Goal: Submit feedback/report problem

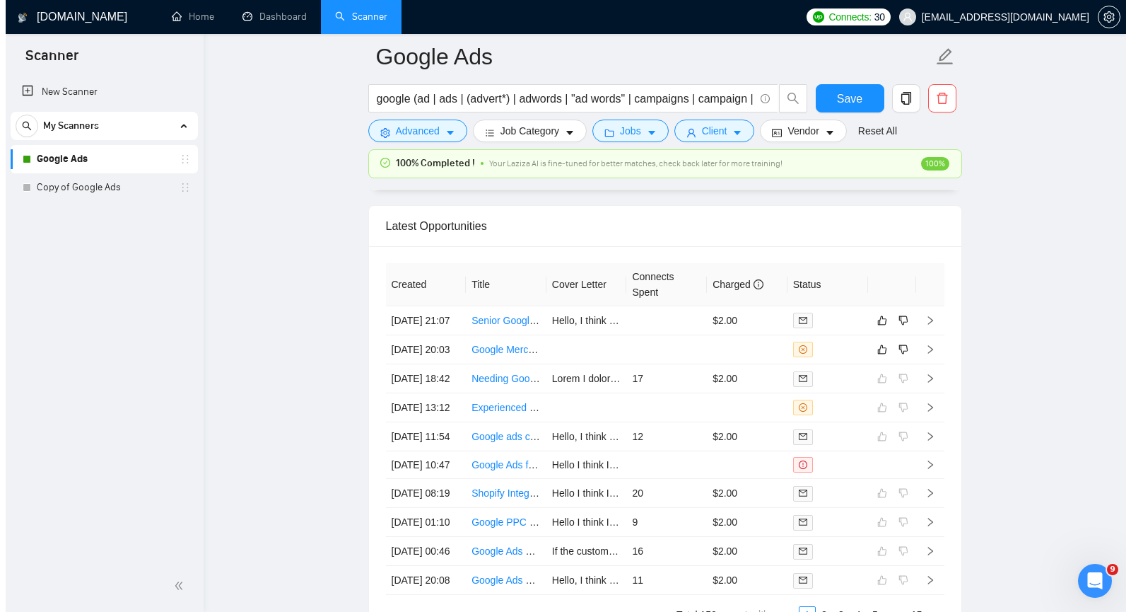
scroll to position [3490, 0]
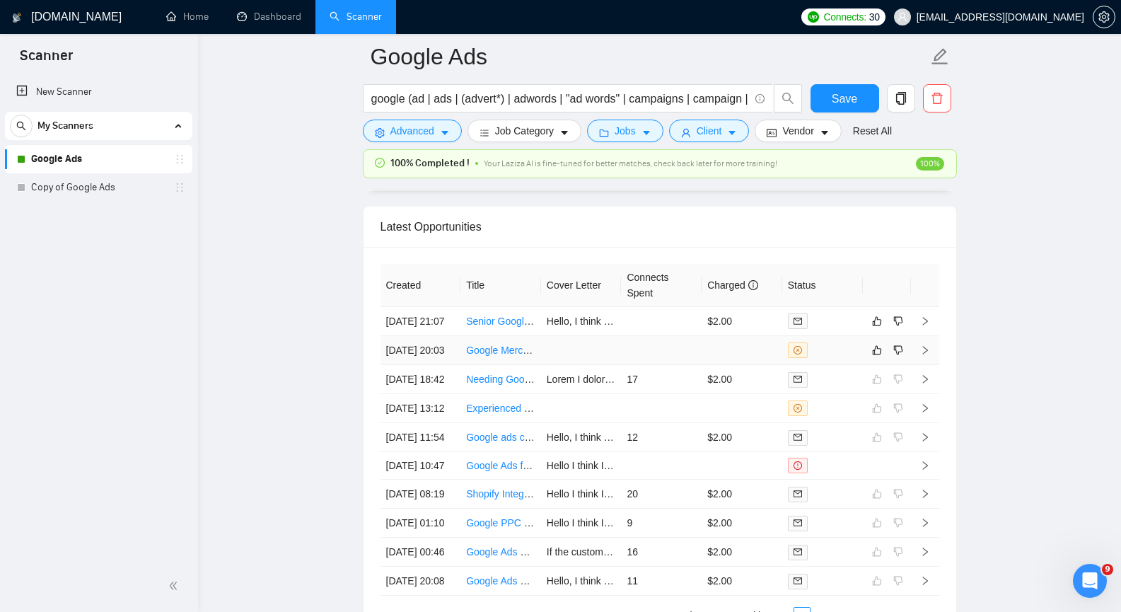
click at [928, 355] on icon "right" at bounding box center [925, 350] width 10 height 10
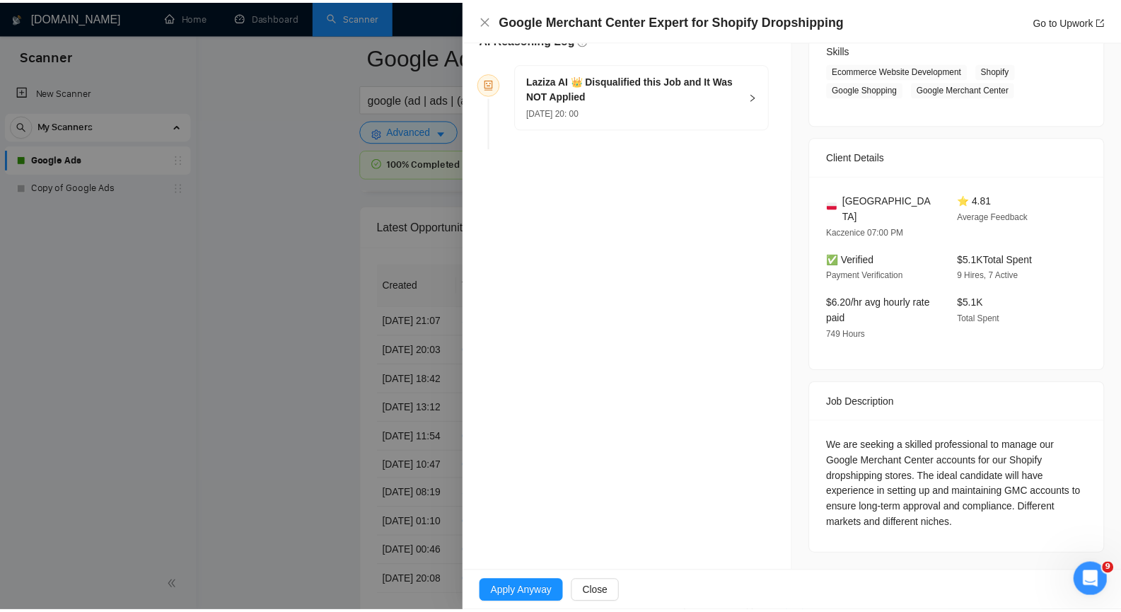
scroll to position [216, 0]
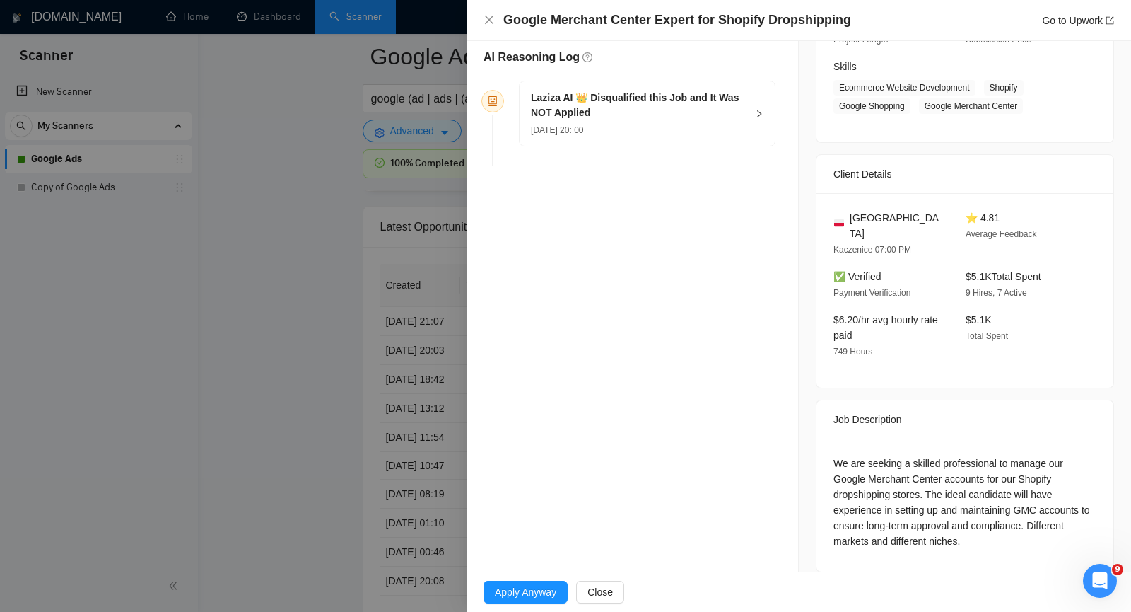
click at [757, 111] on icon "right" at bounding box center [759, 113] width 4 height 7
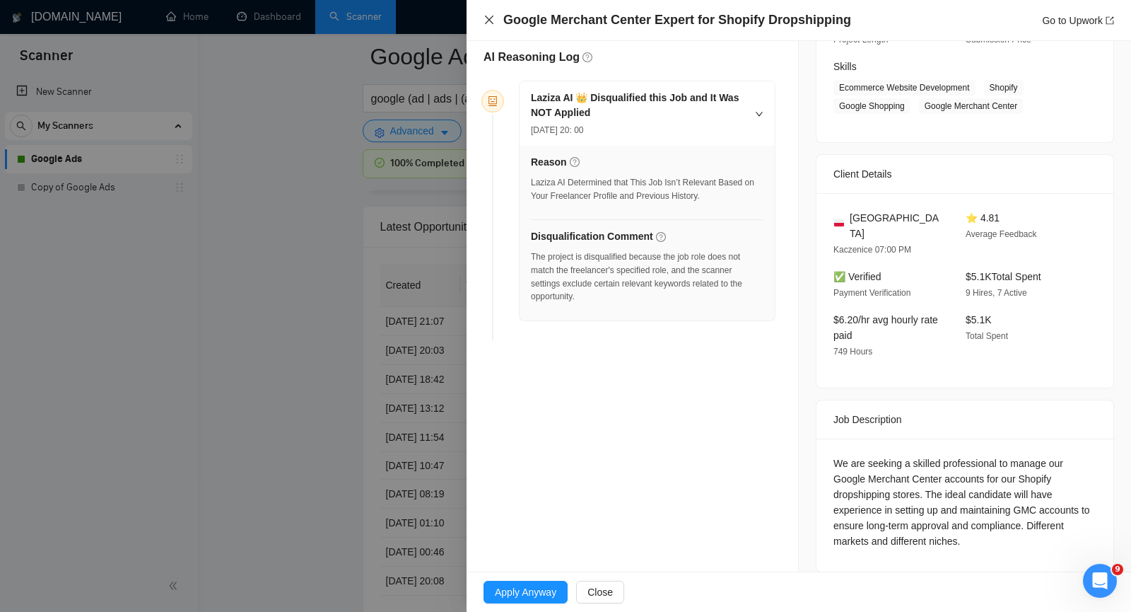
click at [485, 16] on icon "close" at bounding box center [489, 19] width 11 height 11
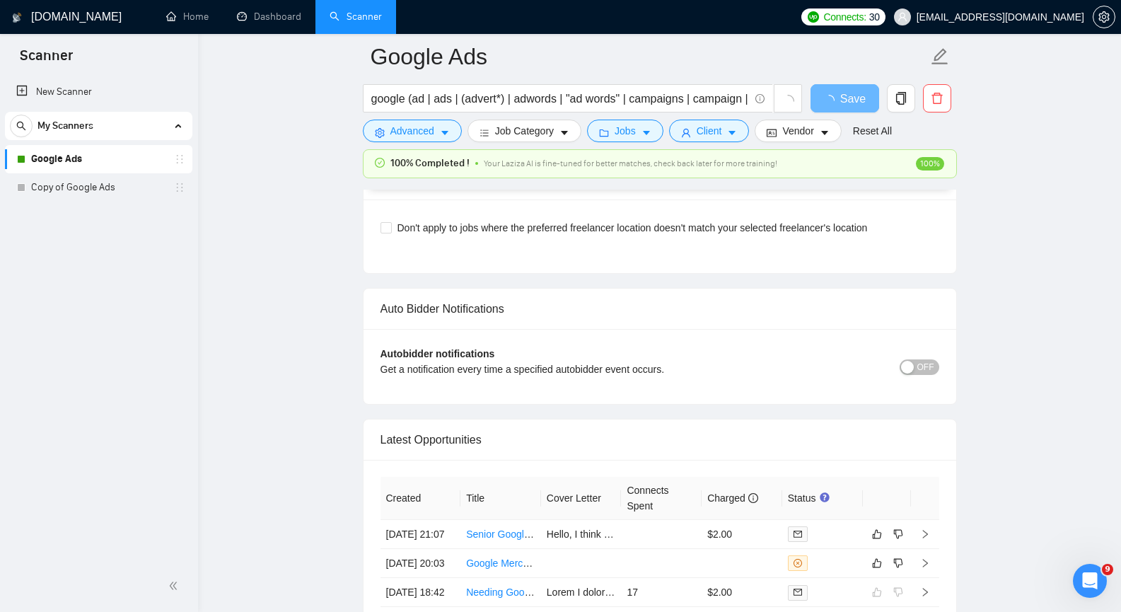
scroll to position [3287, 0]
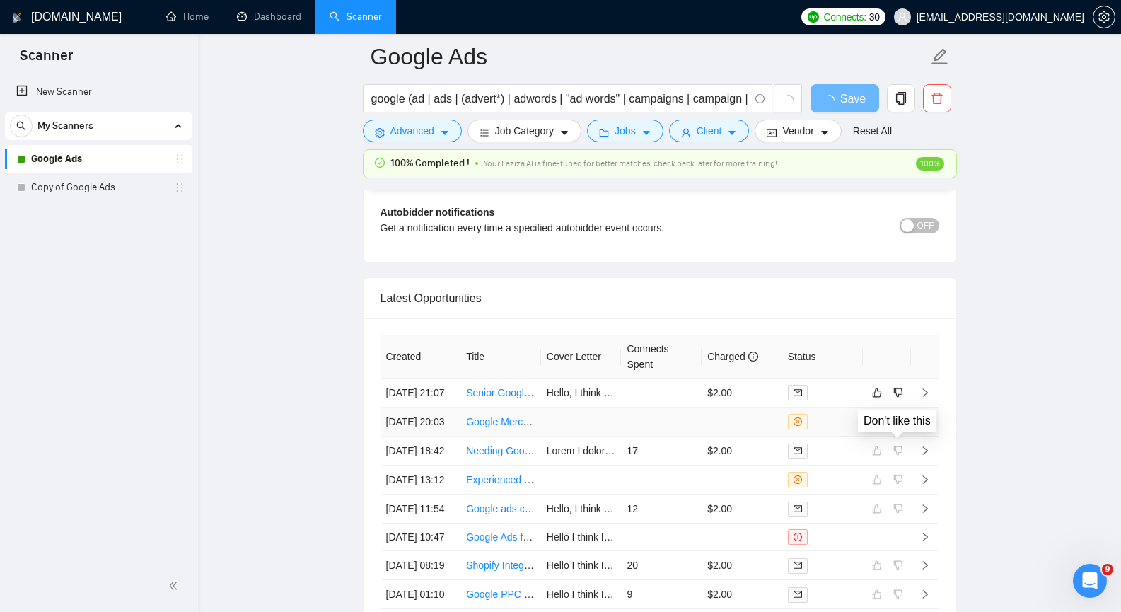
click at [897, 427] on icon "dislike" at bounding box center [898, 421] width 10 height 11
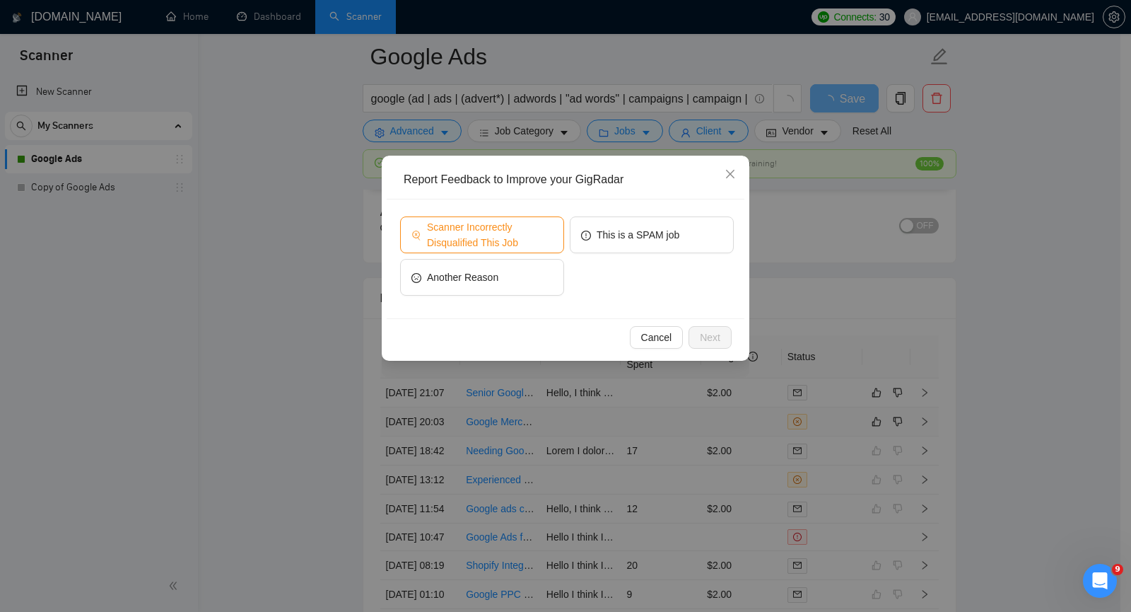
click at [538, 239] on span "Scanner Incorrectly Disqualified This Job" at bounding box center [490, 234] width 126 height 31
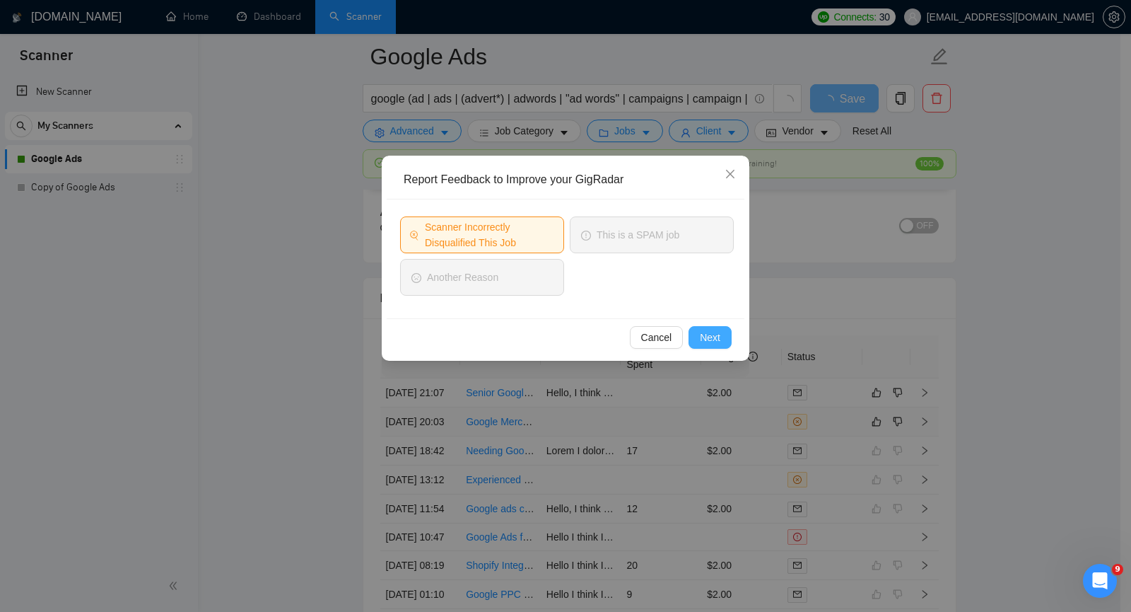
click at [723, 336] on button "Next" at bounding box center [710, 337] width 43 height 23
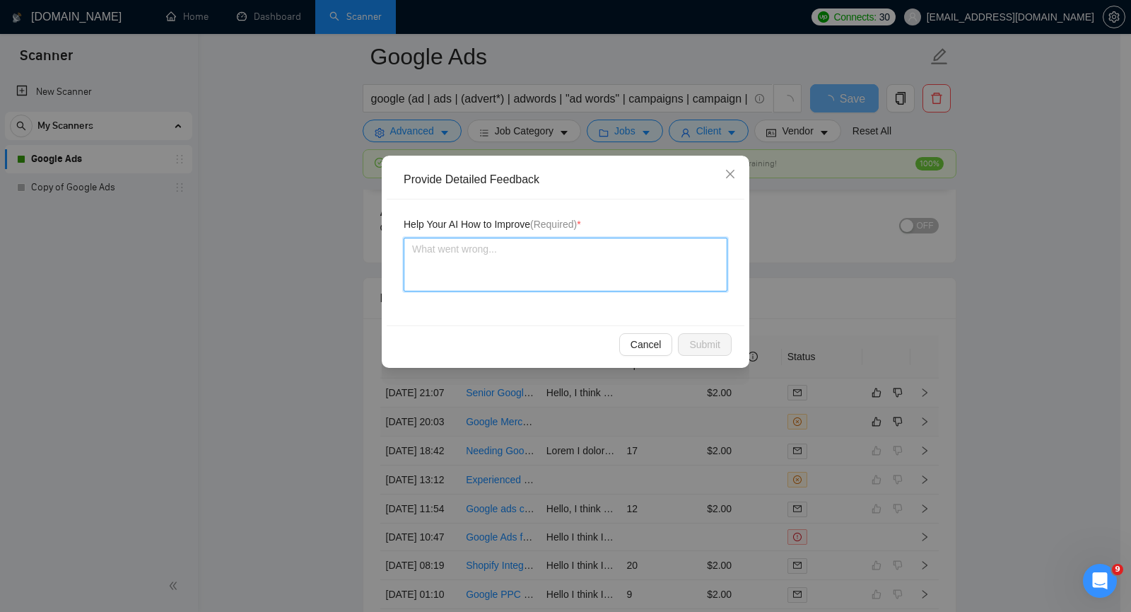
click at [610, 276] on textarea at bounding box center [566, 265] width 324 height 54
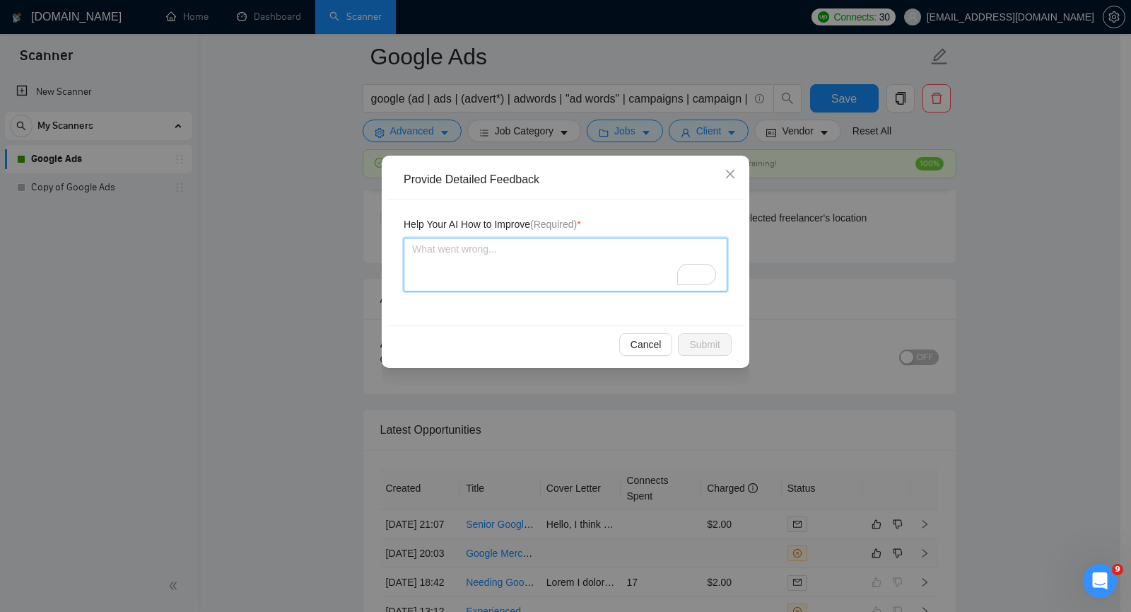
paste textarea "The client wants to work with Merchant Center. This implies that they also need…"
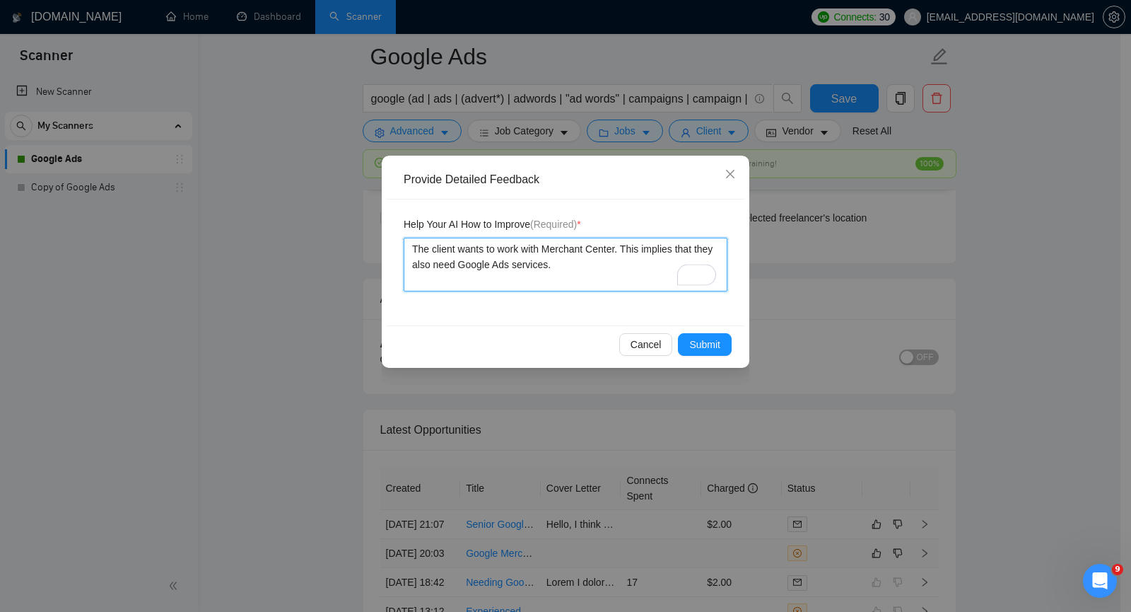
type textarea "The client wants to work with Merchant Center. This implies that they also need…"
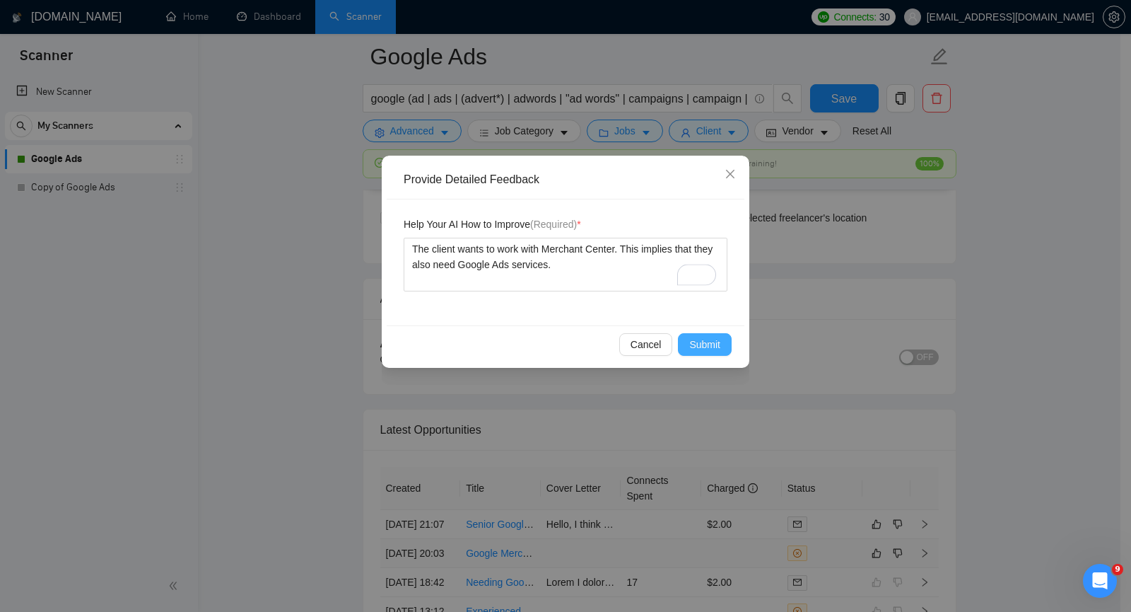
drag, startPoint x: 702, startPoint y: 329, endPoint x: 700, endPoint y: 336, distance: 7.4
click at [702, 329] on div "Cancel Submit" at bounding box center [566, 343] width 358 height 37
click at [699, 338] on span "Submit" at bounding box center [704, 345] width 31 height 16
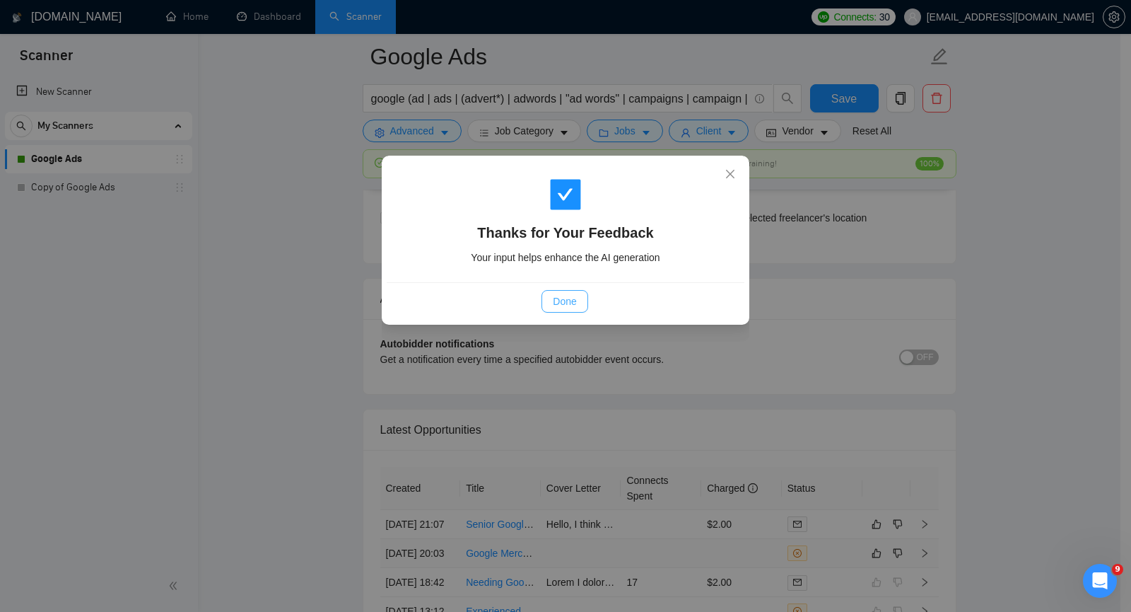
click at [581, 301] on button "Done" at bounding box center [565, 301] width 46 height 23
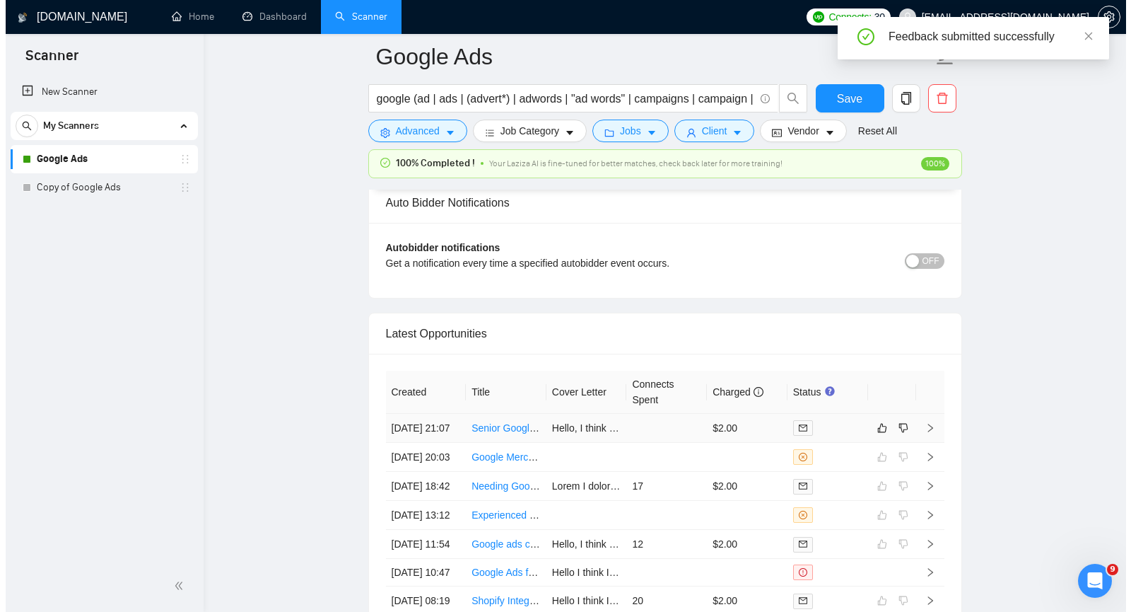
scroll to position [3357, 0]
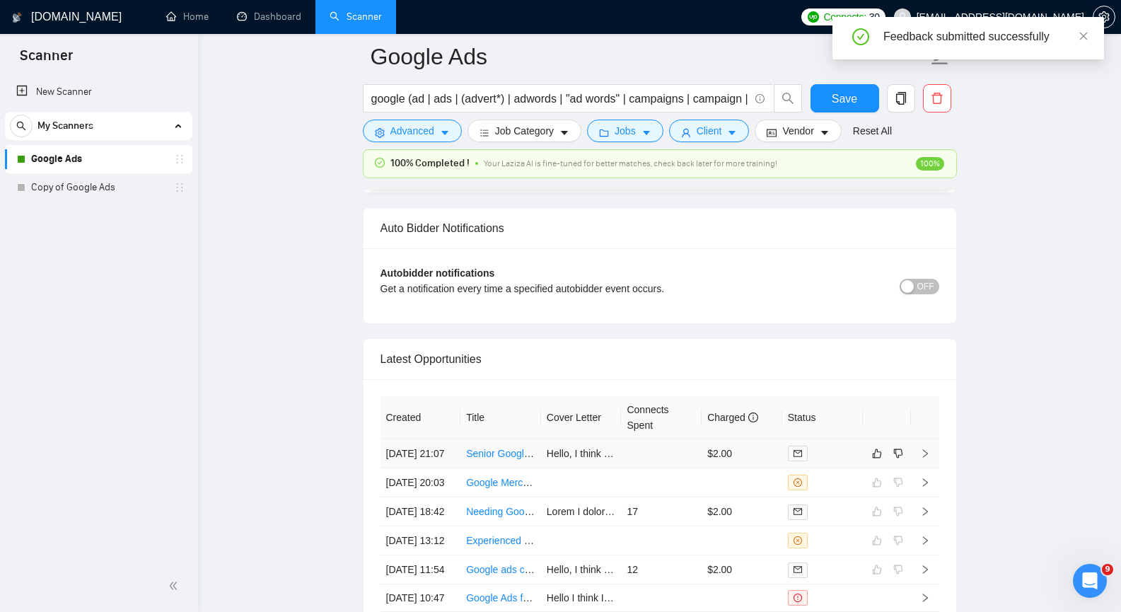
click at [926, 458] on icon "right" at bounding box center [925, 453] width 10 height 10
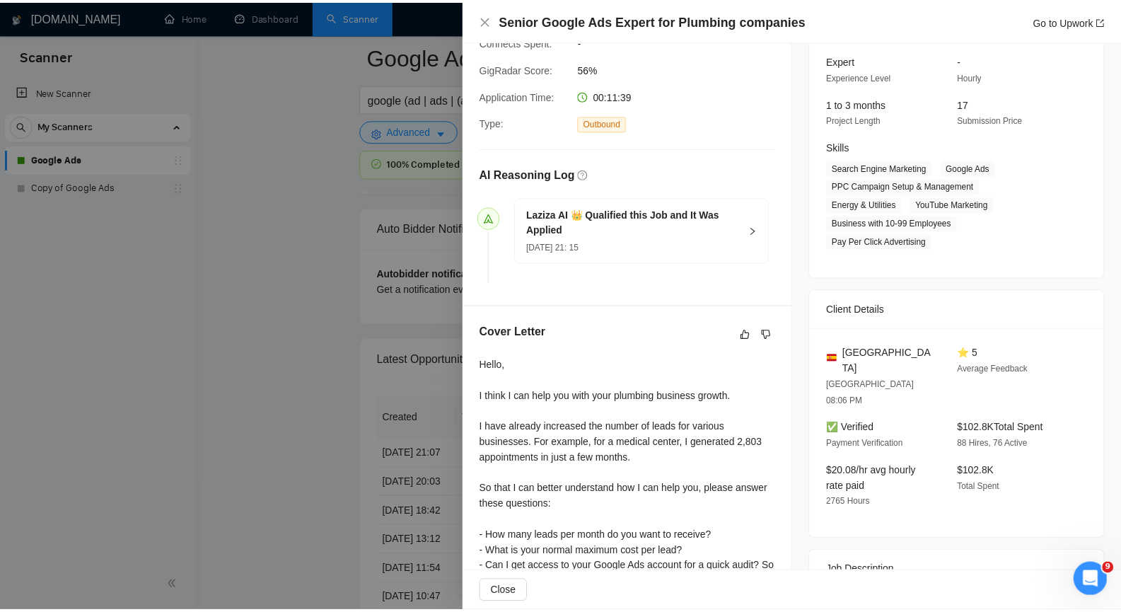
scroll to position [120, 0]
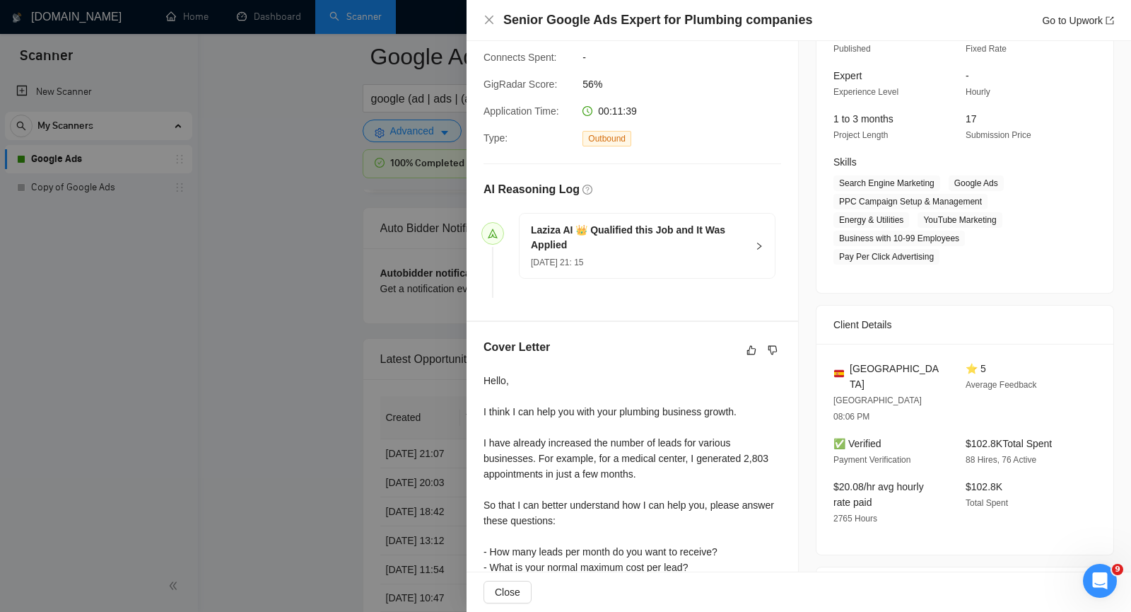
click at [755, 243] on icon "right" at bounding box center [759, 246] width 8 height 8
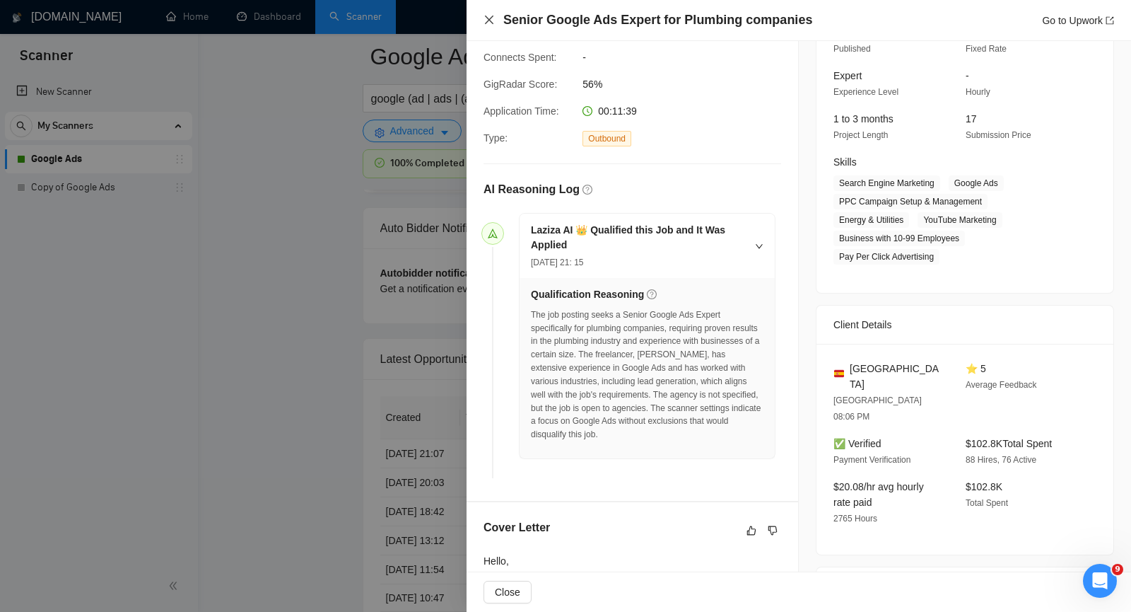
click at [488, 18] on icon "close" at bounding box center [489, 19] width 11 height 11
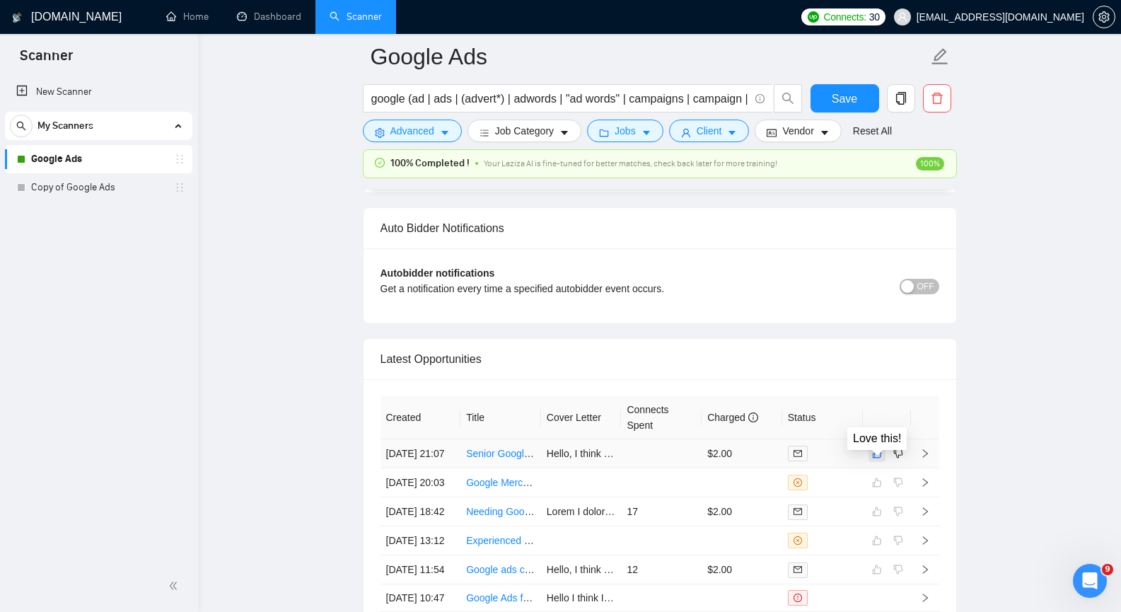
click at [879, 458] on icon "like" at bounding box center [876, 453] width 9 height 9
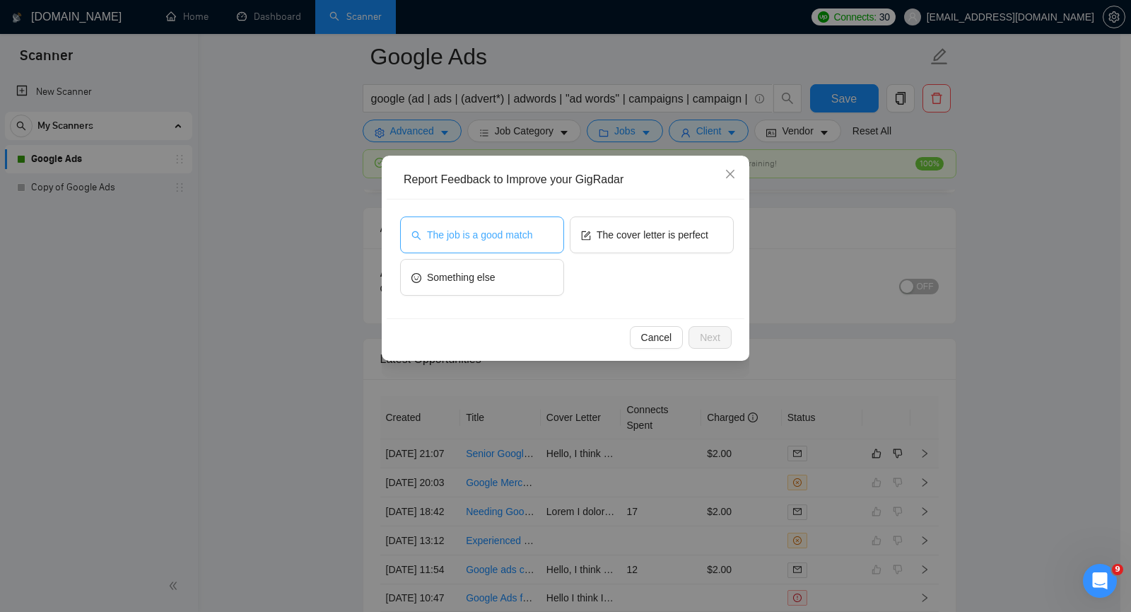
click at [523, 236] on span "The job is a good match" at bounding box center [479, 235] width 105 height 16
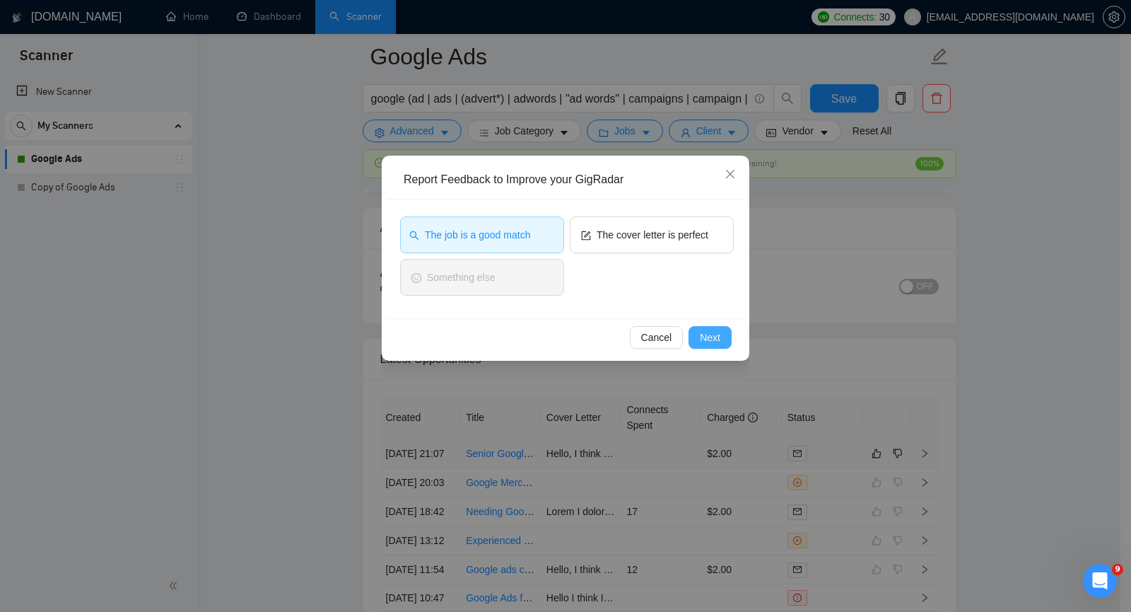
click at [706, 334] on span "Next" at bounding box center [710, 338] width 21 height 16
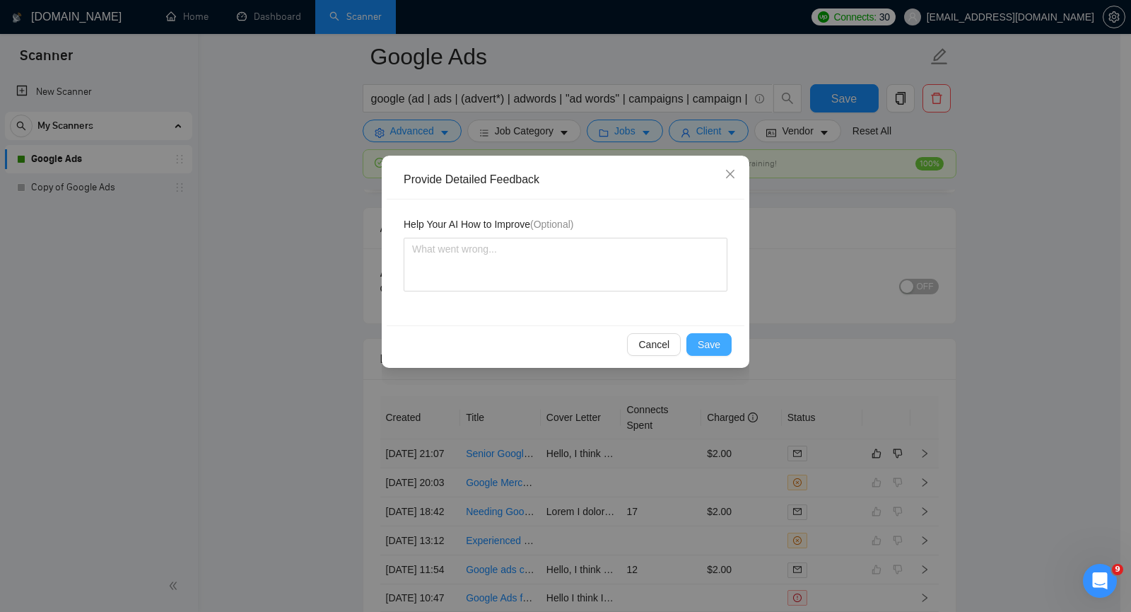
click at [709, 337] on span "Save" at bounding box center [709, 345] width 23 height 16
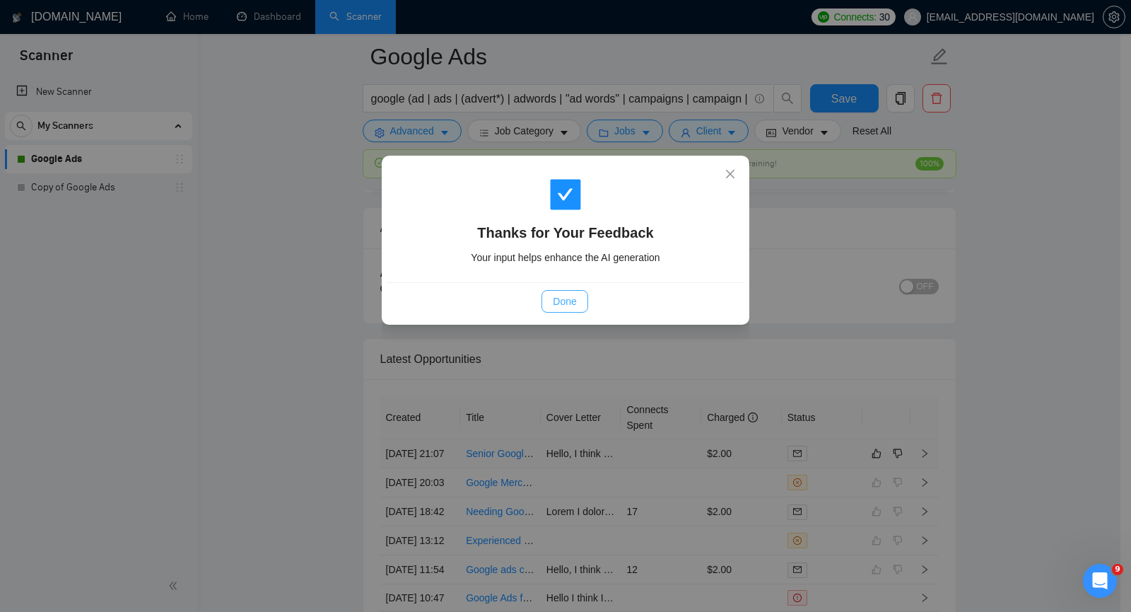
click at [578, 302] on button "Done" at bounding box center [565, 301] width 46 height 23
